Goal: Leave review/rating: Leave review/rating

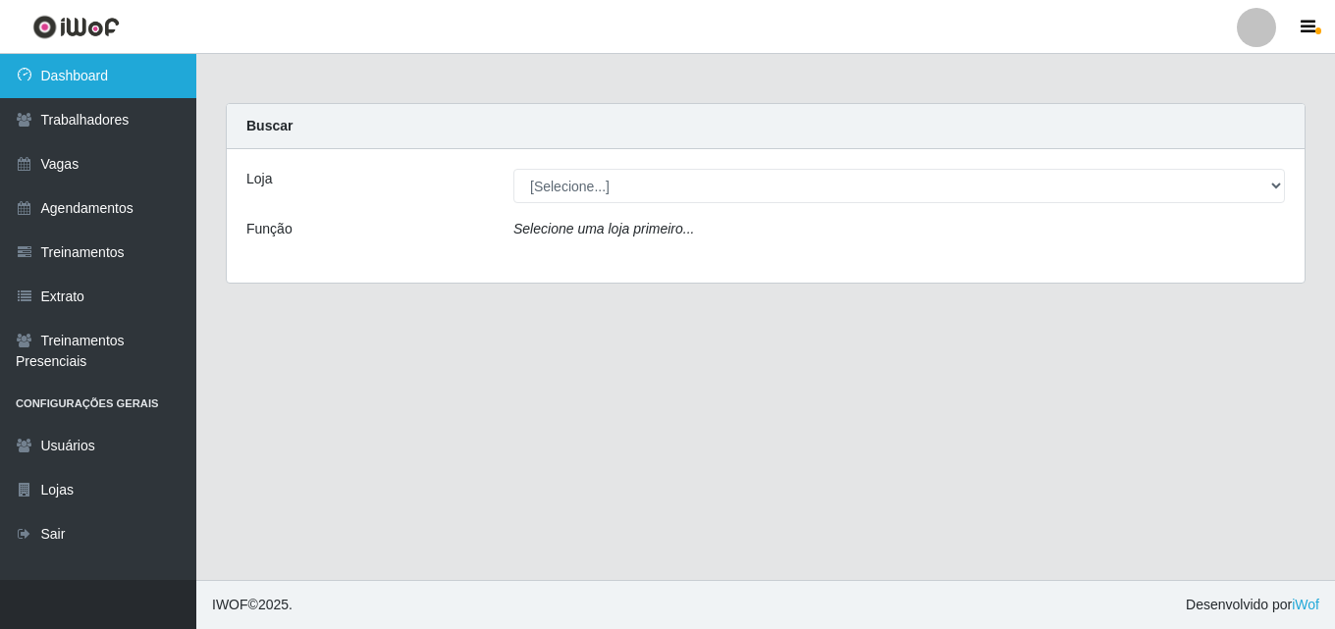
click at [81, 73] on link "Dashboard" at bounding box center [98, 76] width 196 height 44
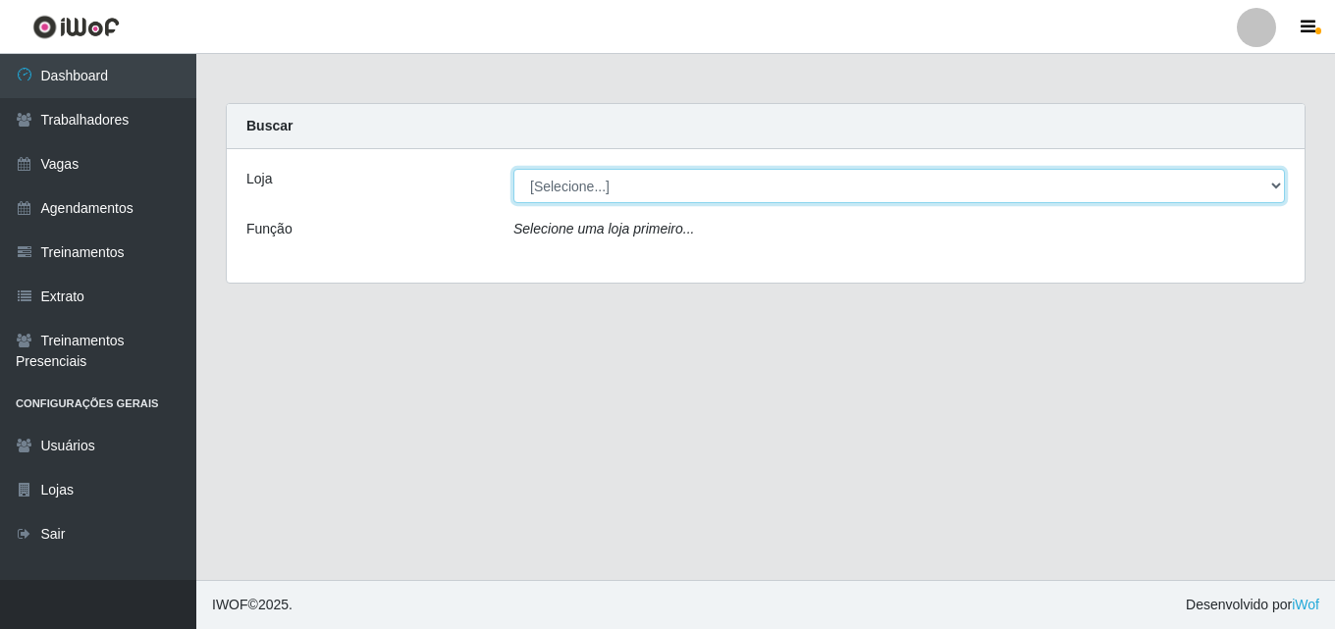
click at [558, 175] on select "[Selecione...] Chinatown Sushimi - [GEOGRAPHIC_DATA]" at bounding box center [899, 186] width 772 height 34
select select "357"
click at [513, 169] on select "[Selecione...] Chinatown Sushimi - [GEOGRAPHIC_DATA]" at bounding box center [899, 186] width 772 height 34
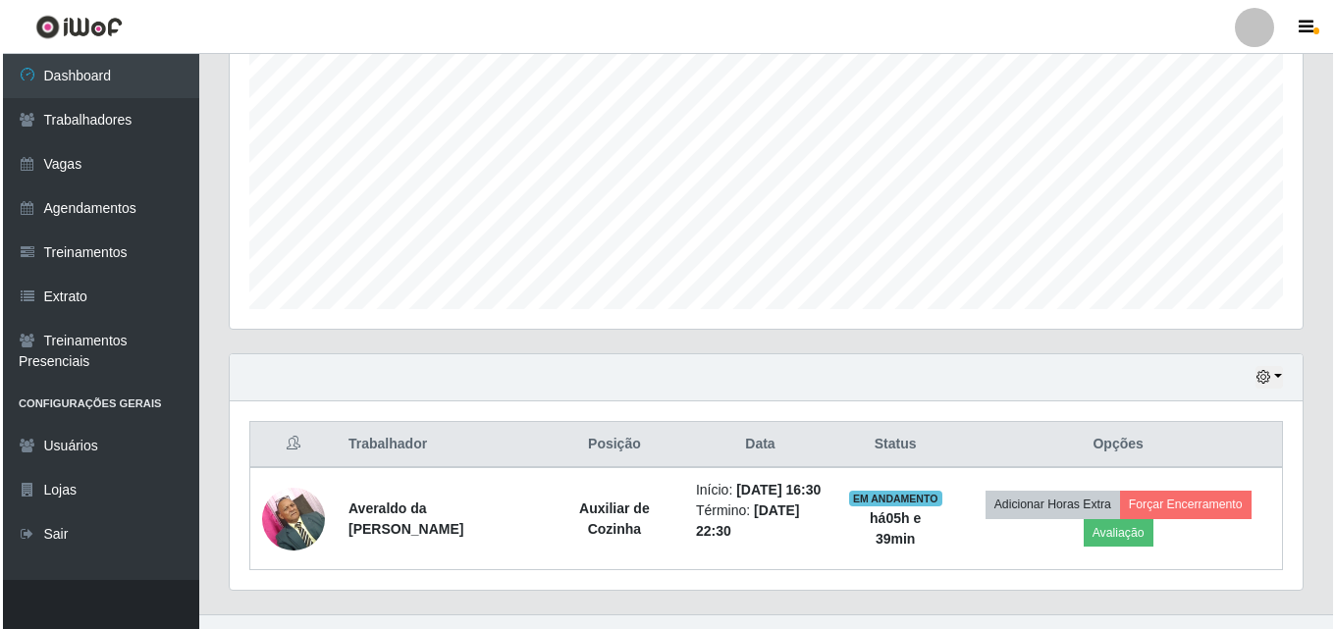
scroll to position [448, 0]
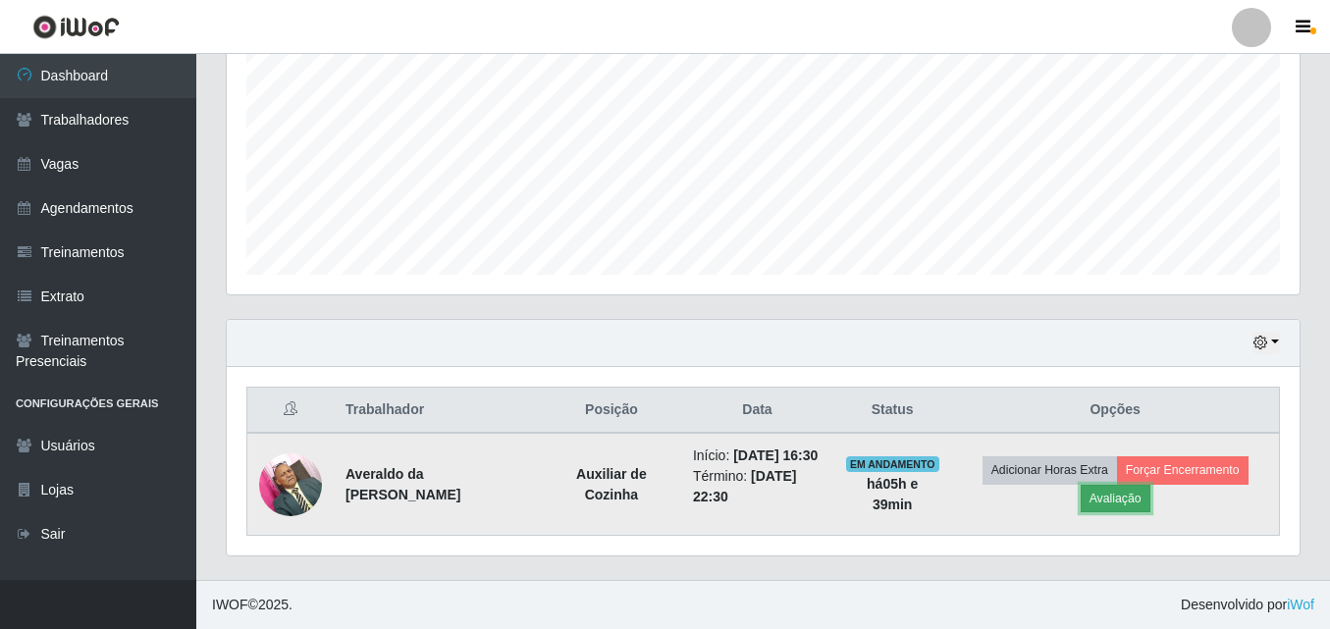
click at [1127, 486] on button "Avaliação" at bounding box center [1116, 498] width 70 height 27
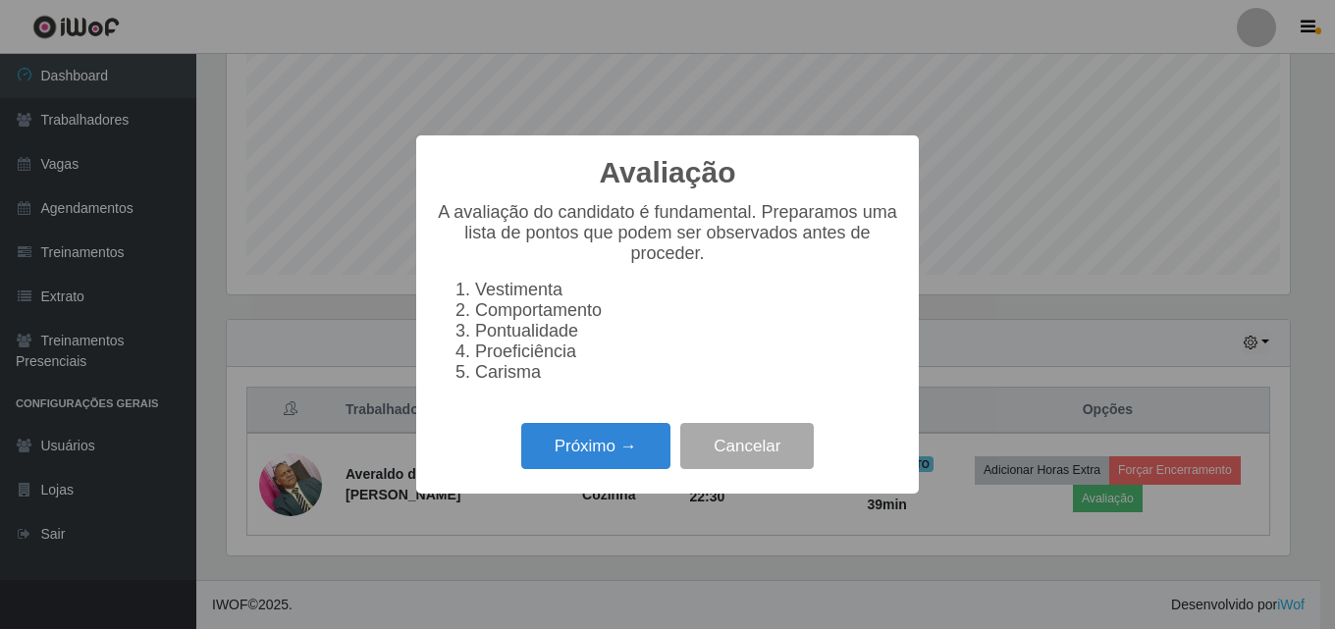
scroll to position [407, 1063]
click at [608, 462] on button "Próximo →" at bounding box center [595, 446] width 149 height 46
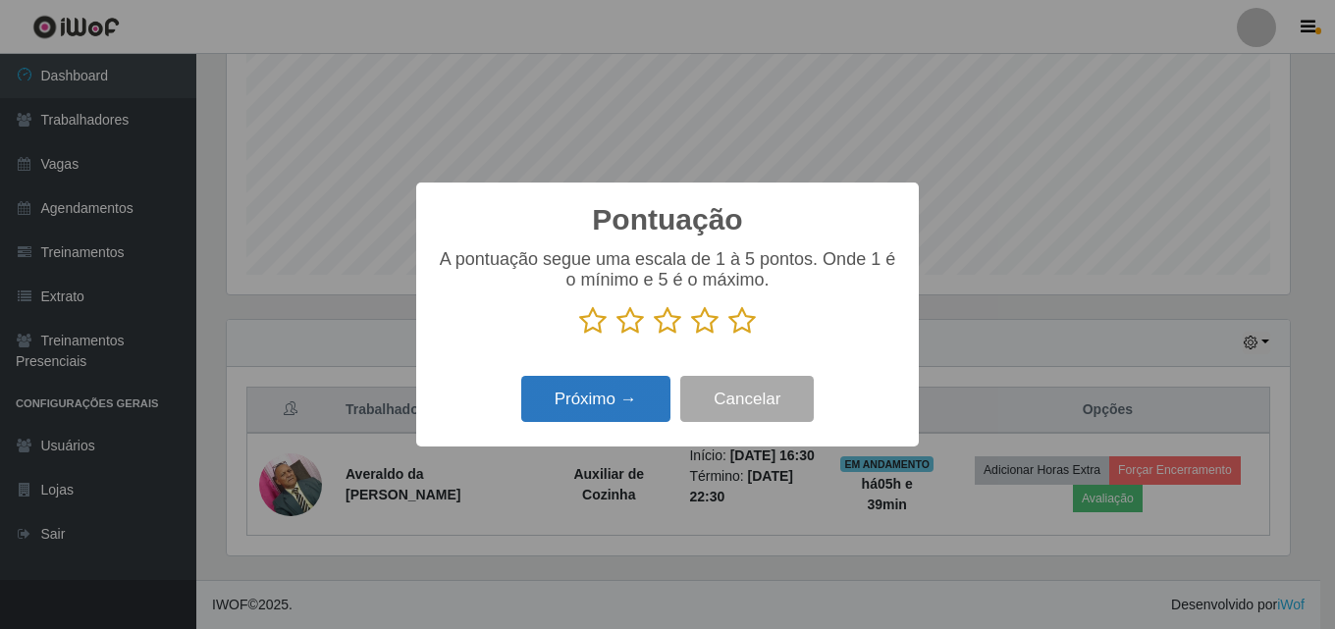
drag, startPoint x: 609, startPoint y: 376, endPoint x: 609, endPoint y: 394, distance: 17.7
click at [609, 392] on div "Pontuação × A pontuação segue uma escala de 1 à 5 pontos. Onde 1 é o mínimo e 5…" at bounding box center [667, 315] width 503 height 264
click at [587, 335] on icon at bounding box center [592, 320] width 27 height 29
click at [579, 336] on input "radio" at bounding box center [579, 336] width 0 height 0
click at [632, 327] on icon at bounding box center [630, 320] width 27 height 29
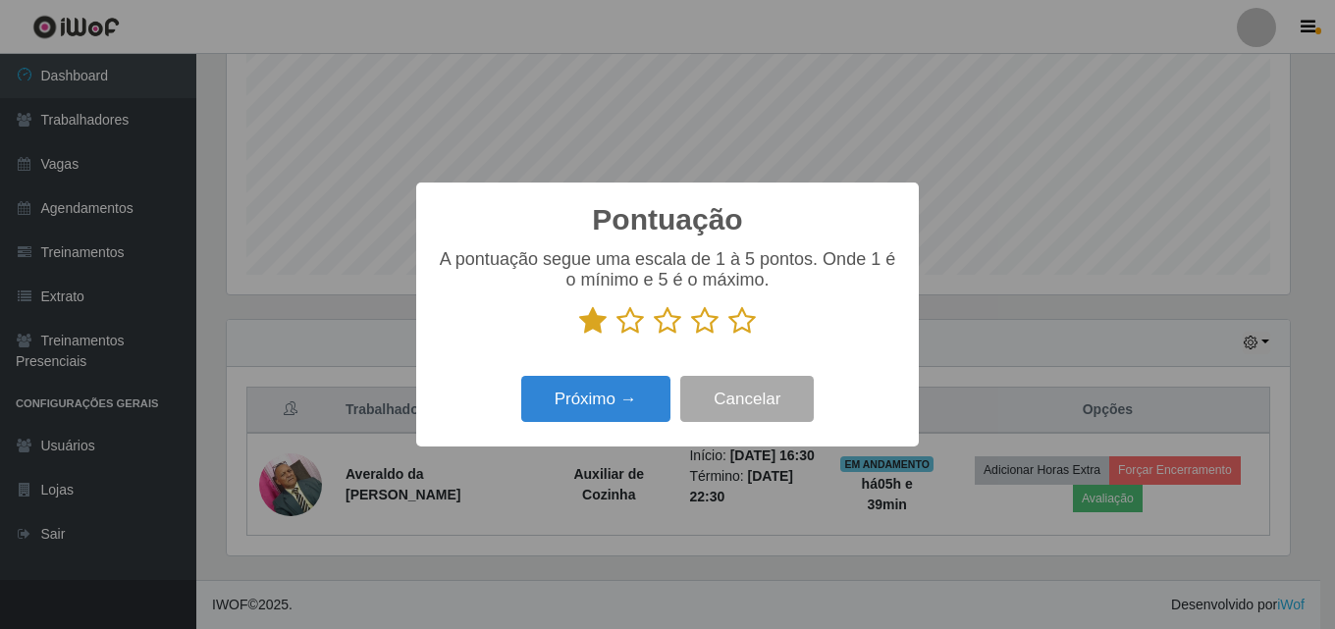
click at [617, 336] on input "radio" at bounding box center [617, 336] width 0 height 0
drag, startPoint x: 663, startPoint y: 318, endPoint x: 665, endPoint y: 338, distance: 19.7
click at [665, 326] on icon at bounding box center [667, 320] width 27 height 29
click at [654, 336] on input "radio" at bounding box center [654, 336] width 0 height 0
click at [706, 322] on icon at bounding box center [704, 320] width 27 height 29
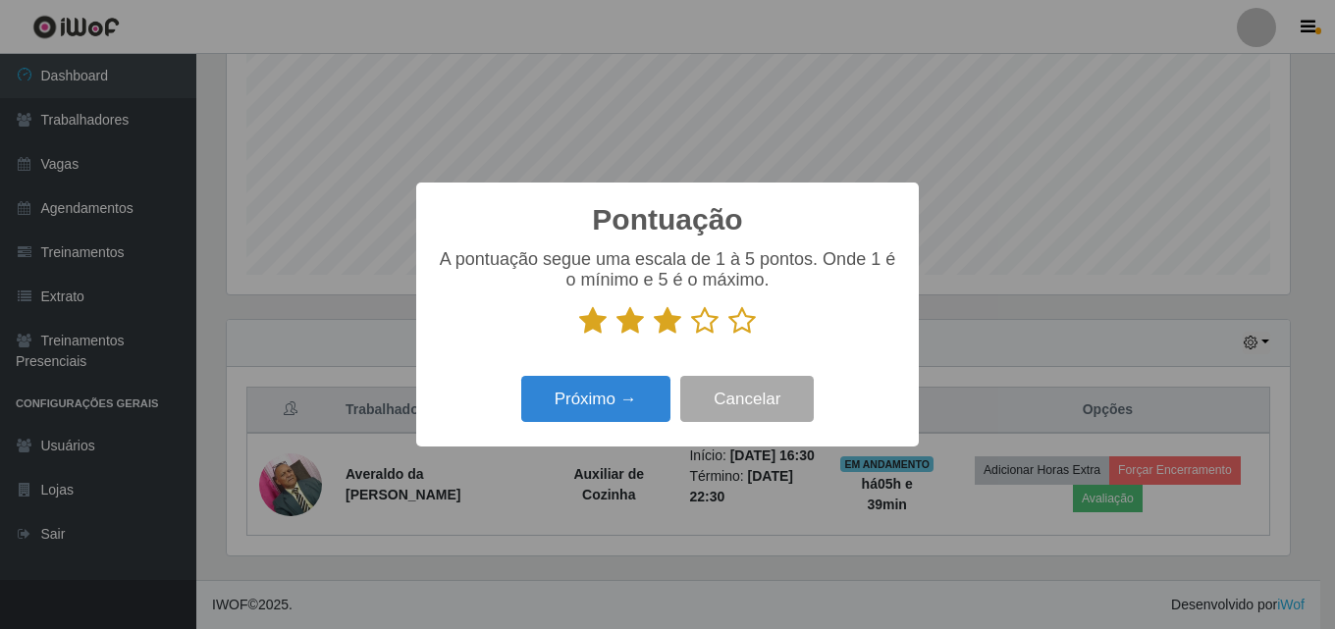
click at [691, 336] on input "radio" at bounding box center [691, 336] width 0 height 0
click at [729, 318] on icon at bounding box center [741, 320] width 27 height 29
click at [728, 336] on input "radio" at bounding box center [728, 336] width 0 height 0
click at [598, 396] on button "Próximo →" at bounding box center [595, 399] width 149 height 46
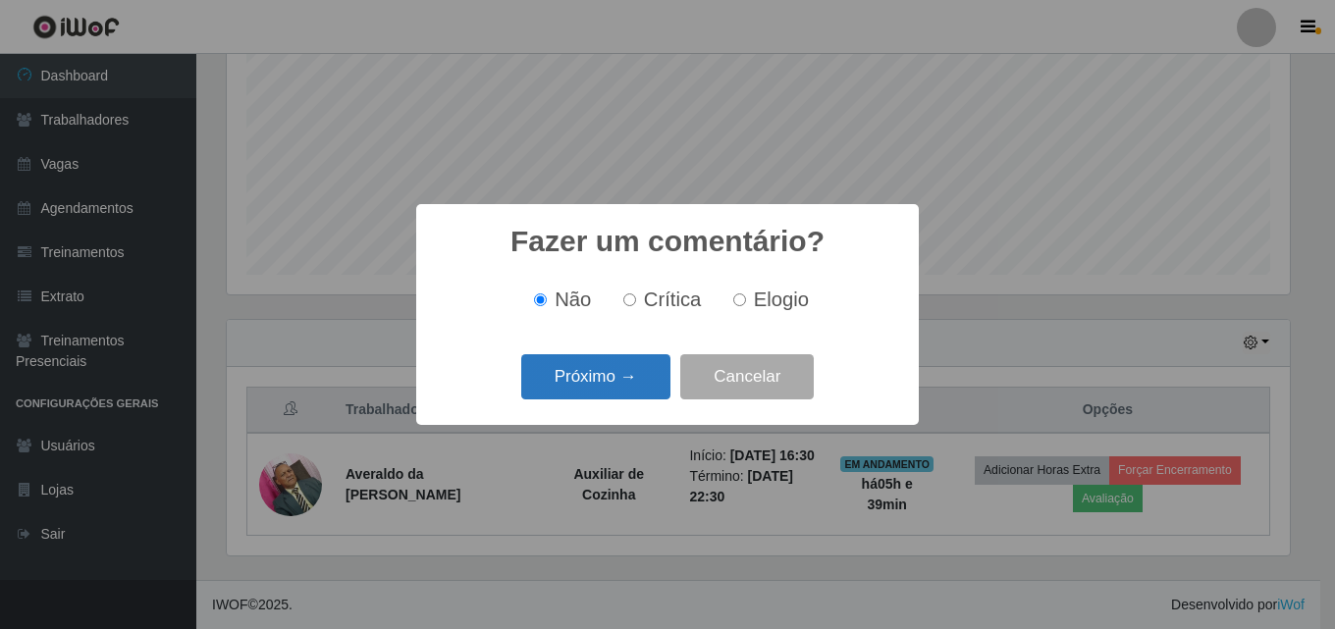
click at [606, 374] on button "Próximo →" at bounding box center [595, 377] width 149 height 46
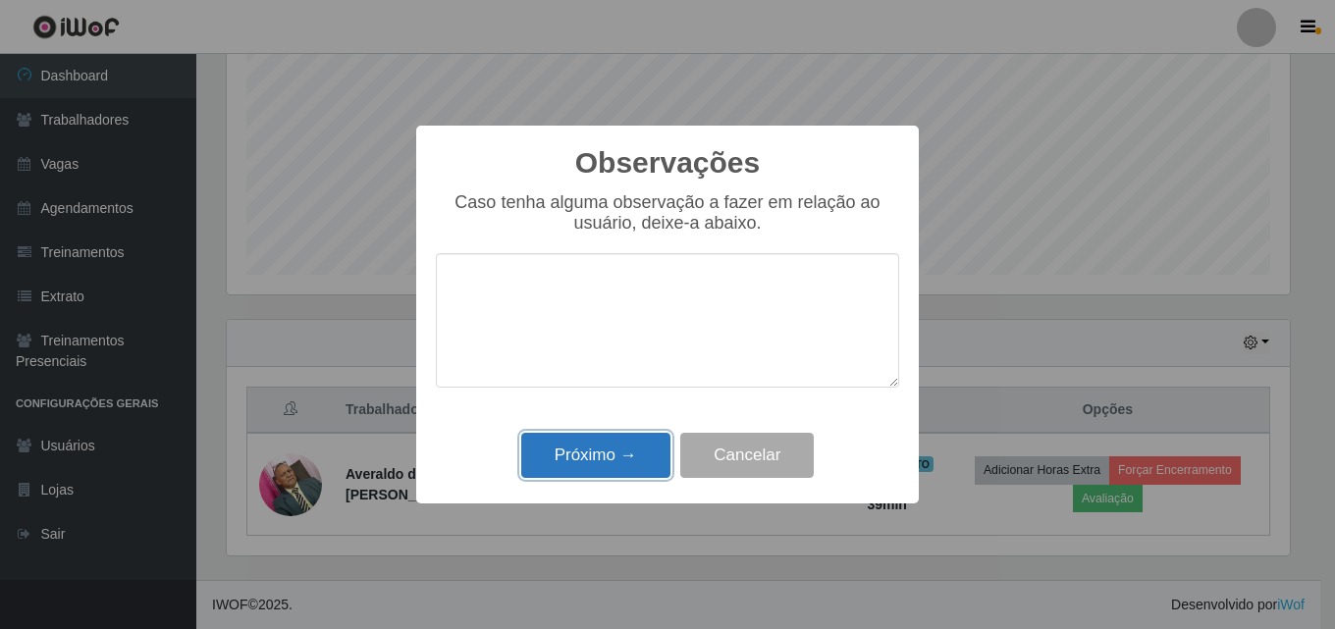
click at [593, 451] on button "Próximo →" at bounding box center [595, 456] width 149 height 46
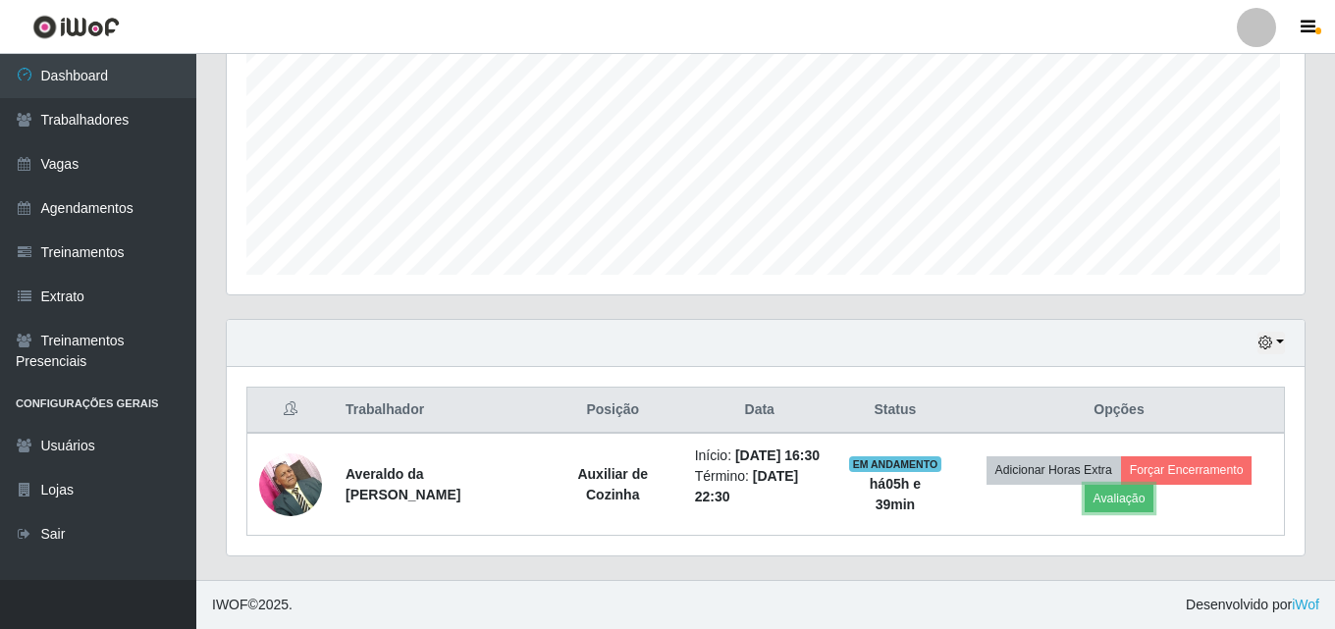
scroll to position [407, 1073]
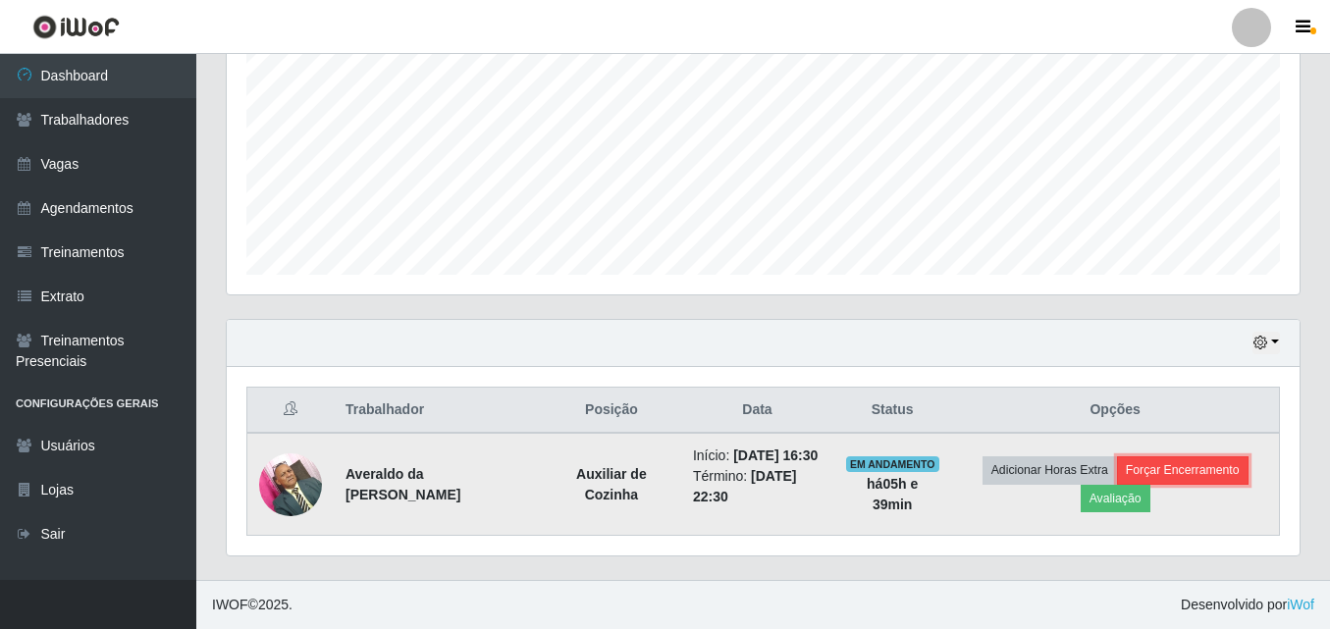
click at [1188, 457] on button "Forçar Encerramento" at bounding box center [1183, 470] width 132 height 27
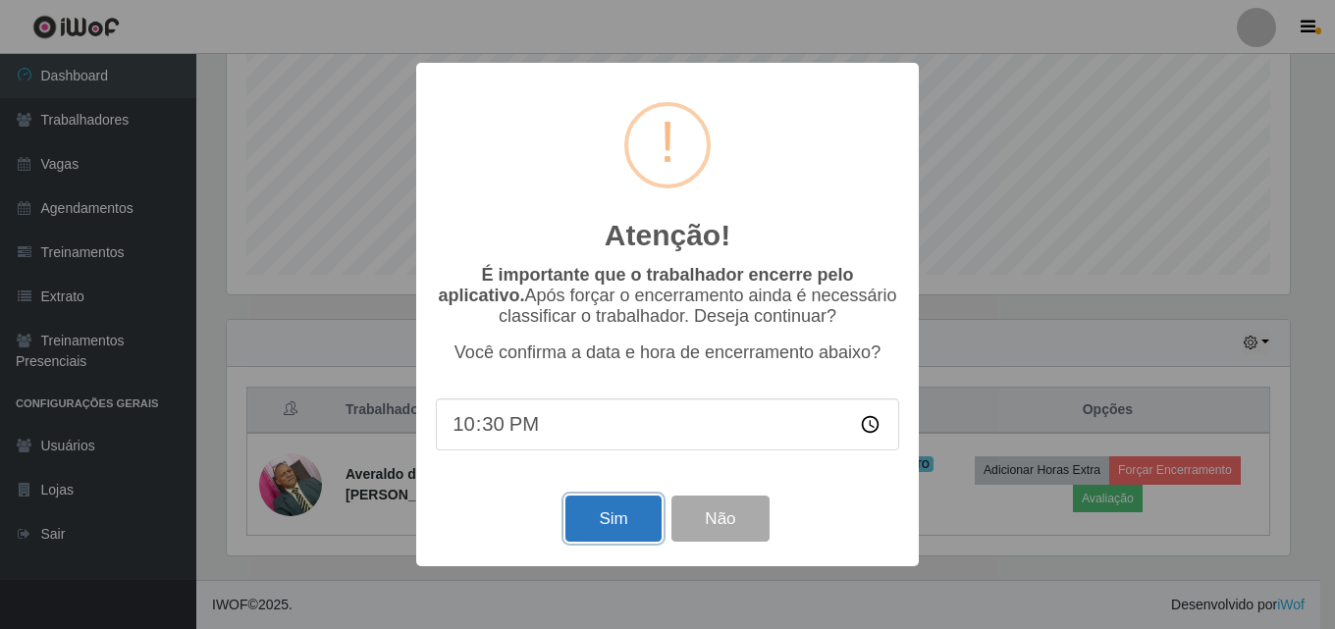
click at [635, 522] on button "Sim" at bounding box center [612, 519] width 95 height 46
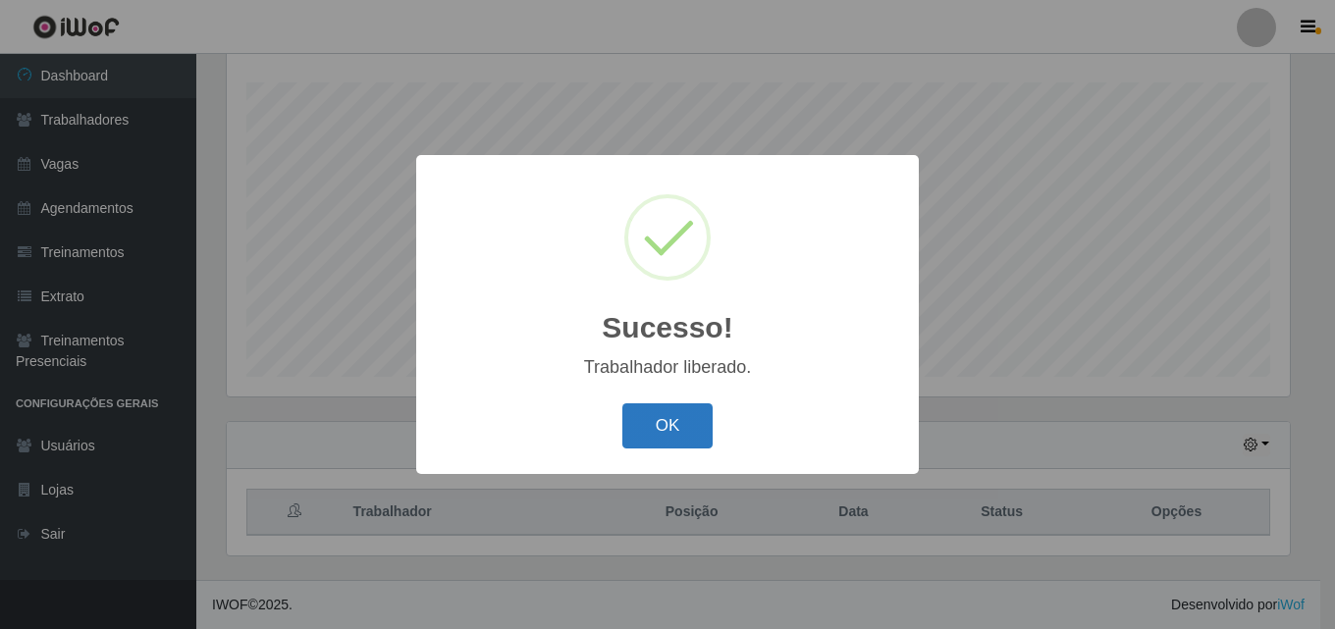
click at [671, 426] on button "OK" at bounding box center [667, 426] width 91 height 46
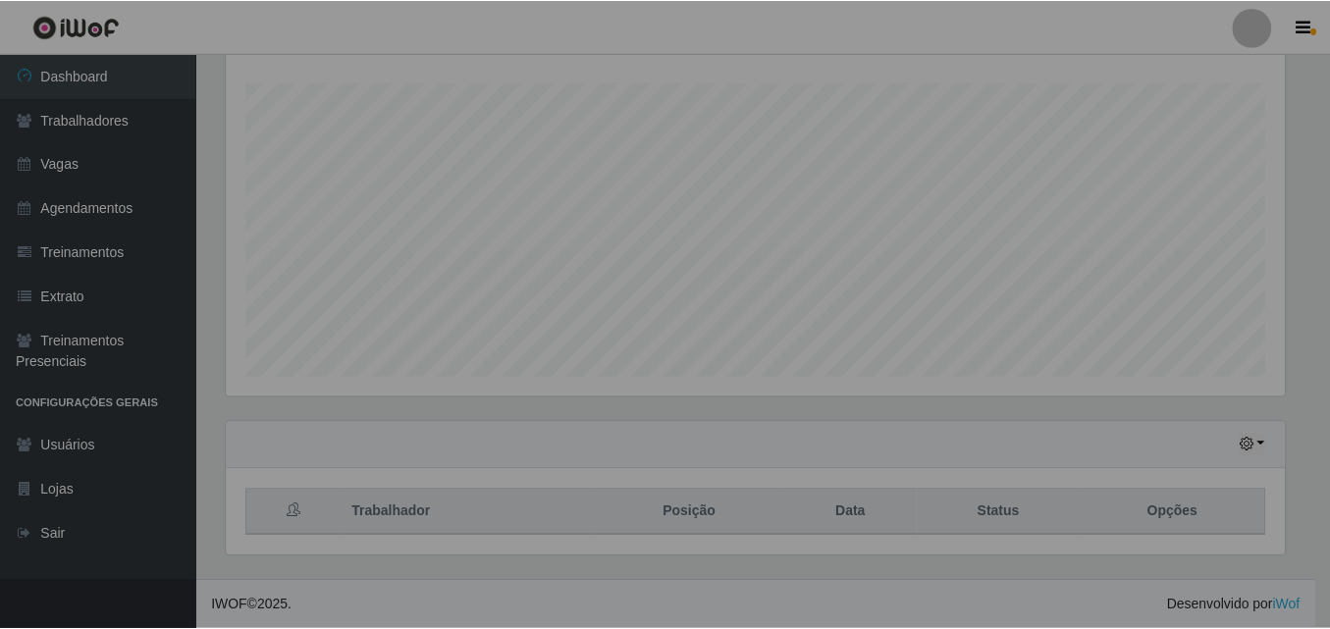
scroll to position [407, 1073]
